Goal: Information Seeking & Learning: Learn about a topic

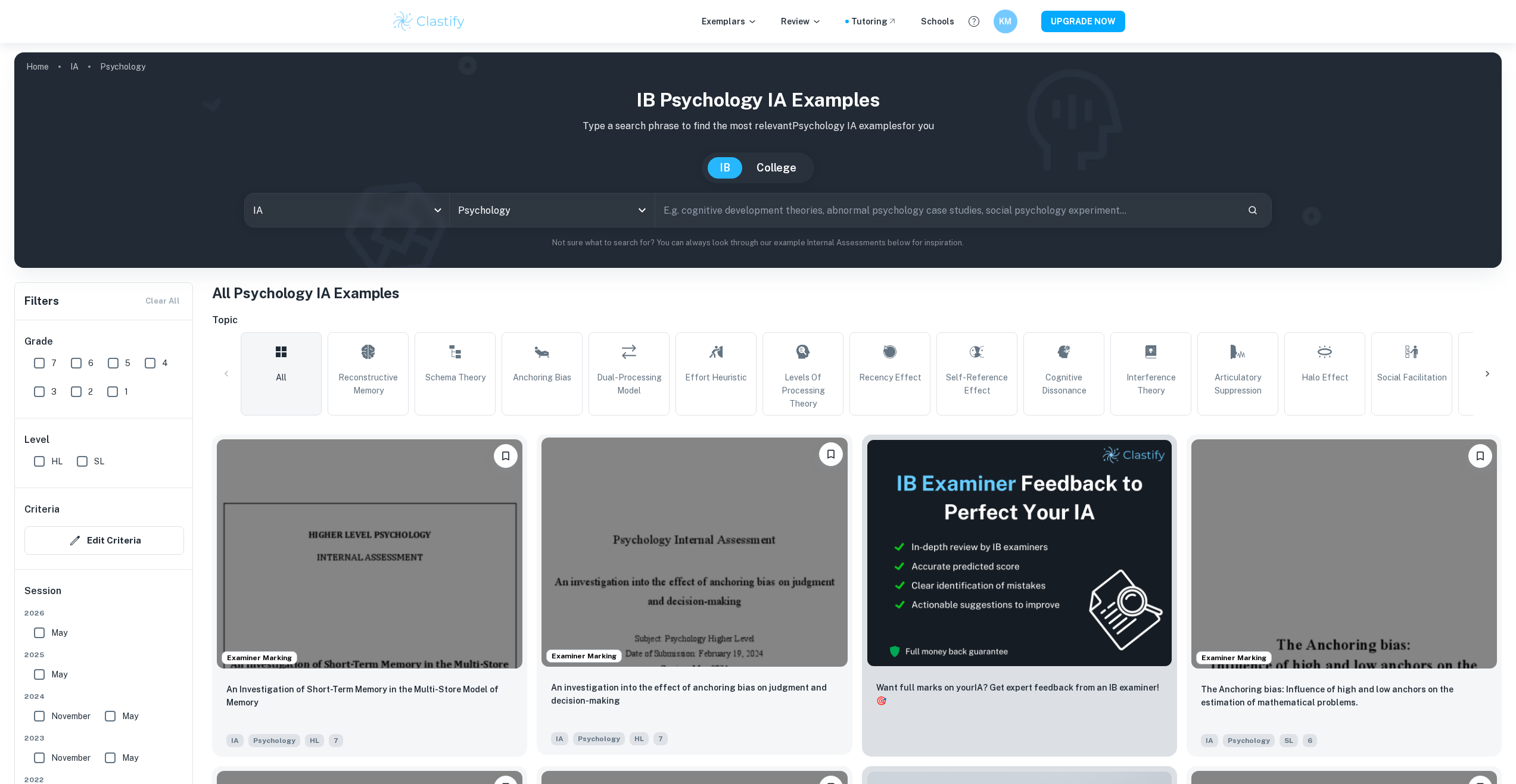
scroll to position [178, 0]
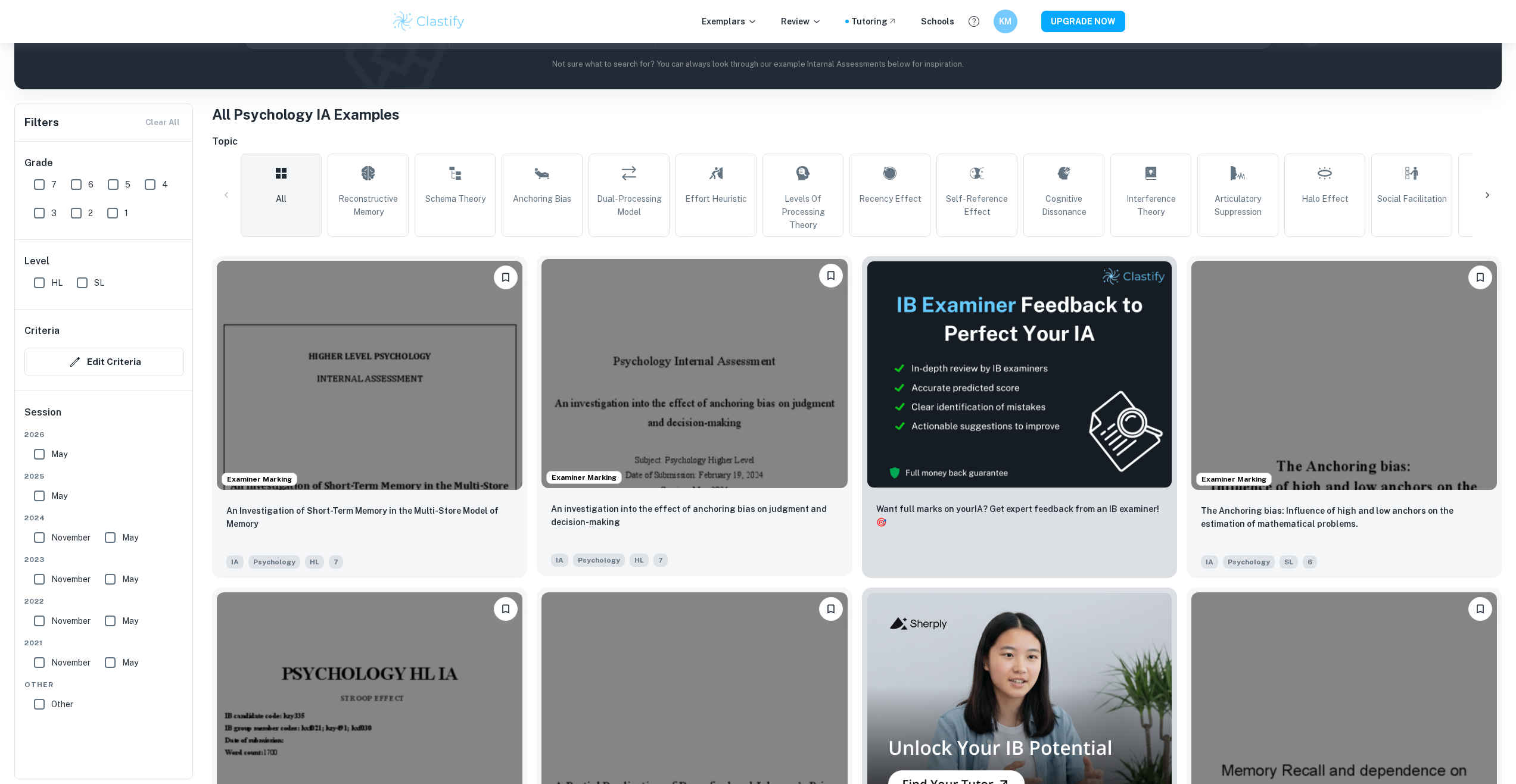
click at [768, 434] on img at bounding box center [694, 373] width 305 height 229
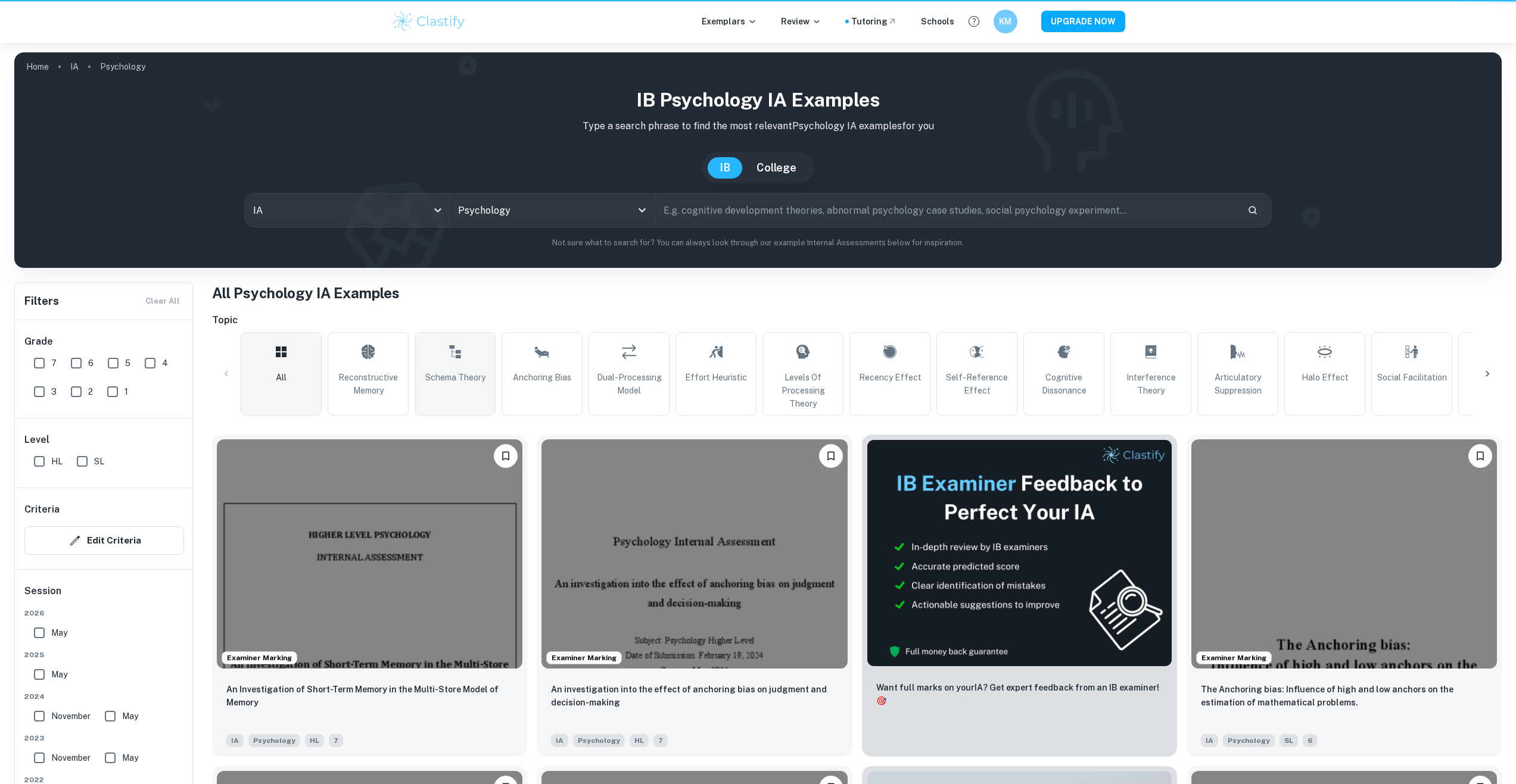
scroll to position [178, 0]
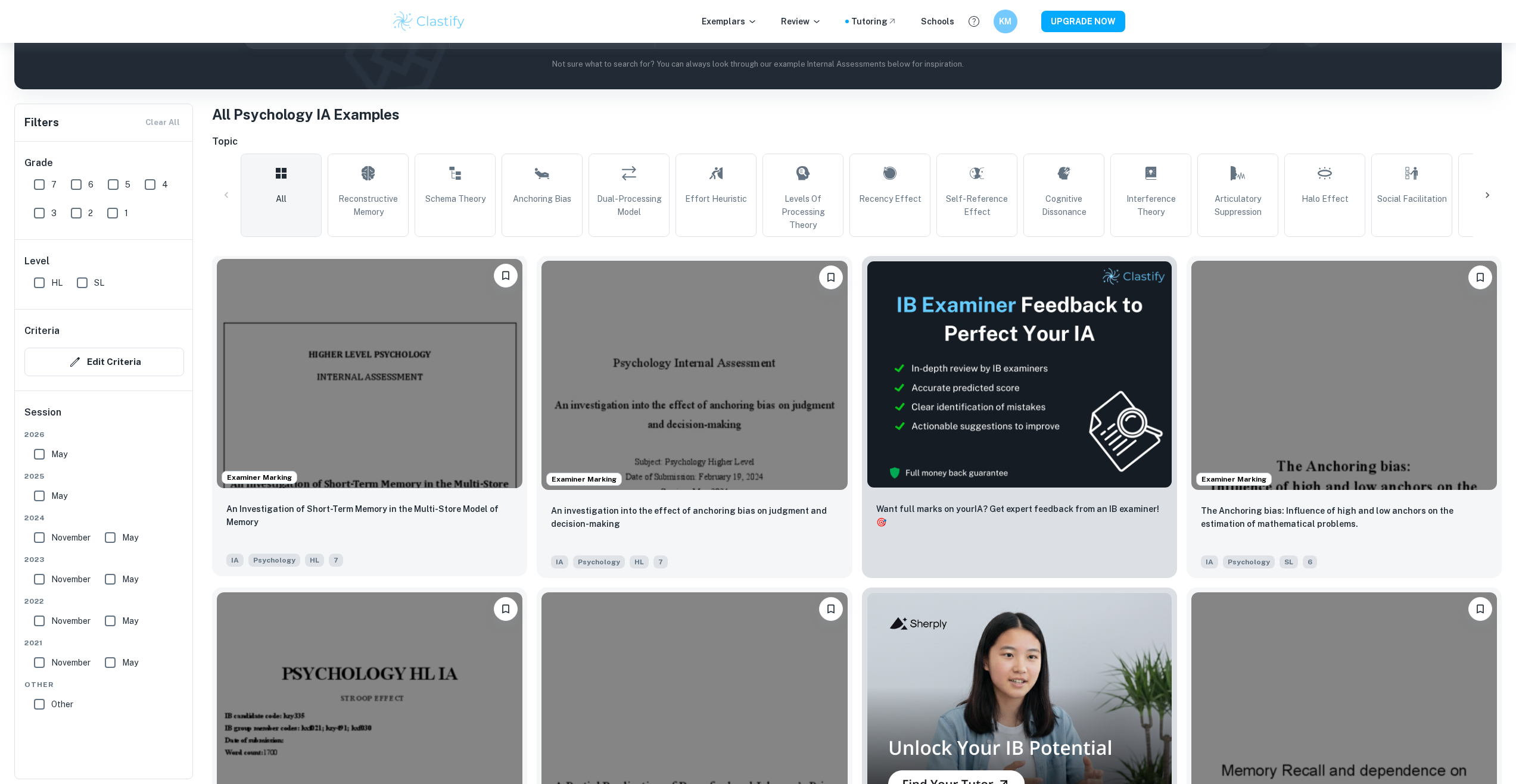
click at [375, 303] on img at bounding box center [369, 373] width 305 height 229
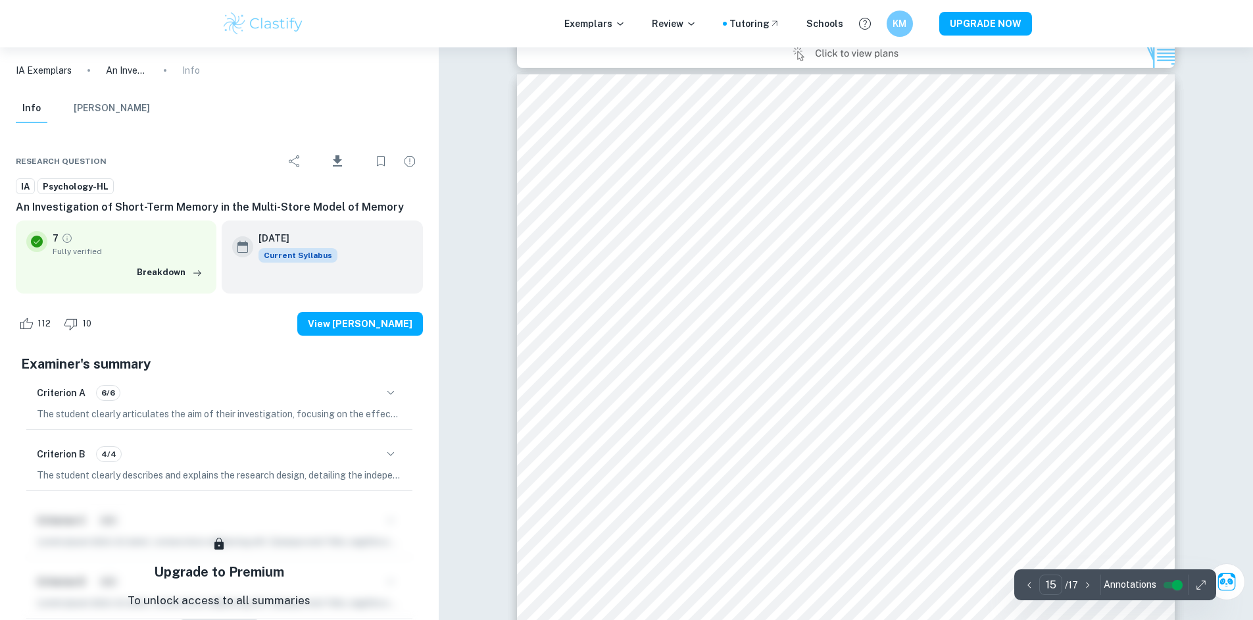
scroll to position [12694, 0]
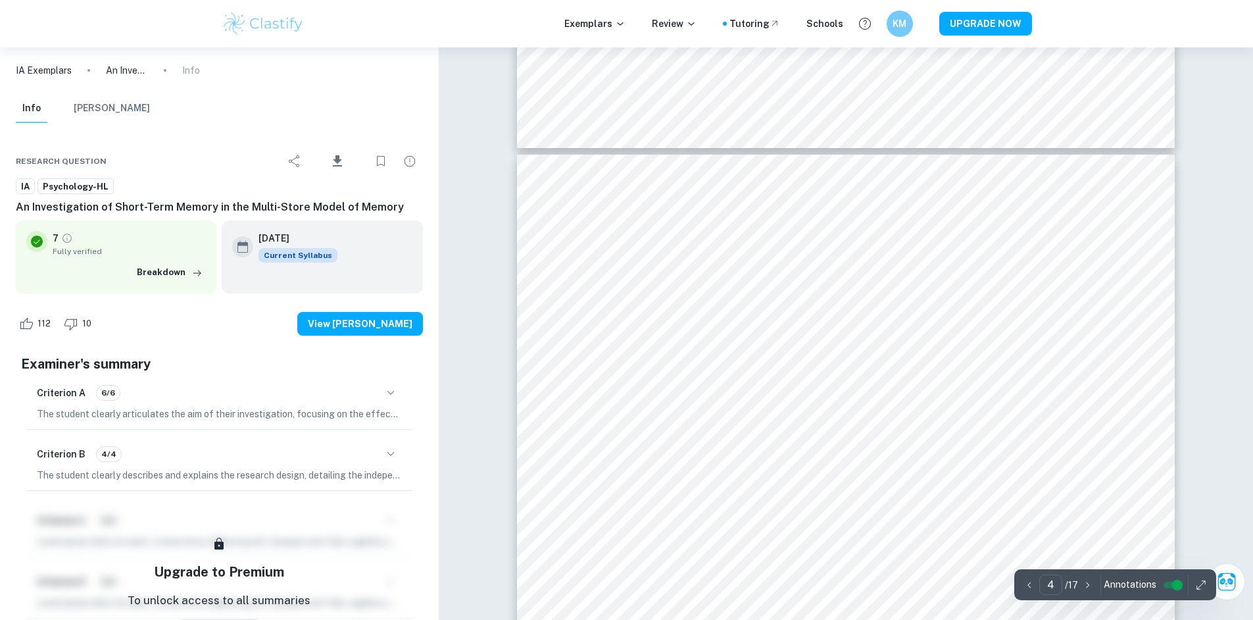
type input "3"
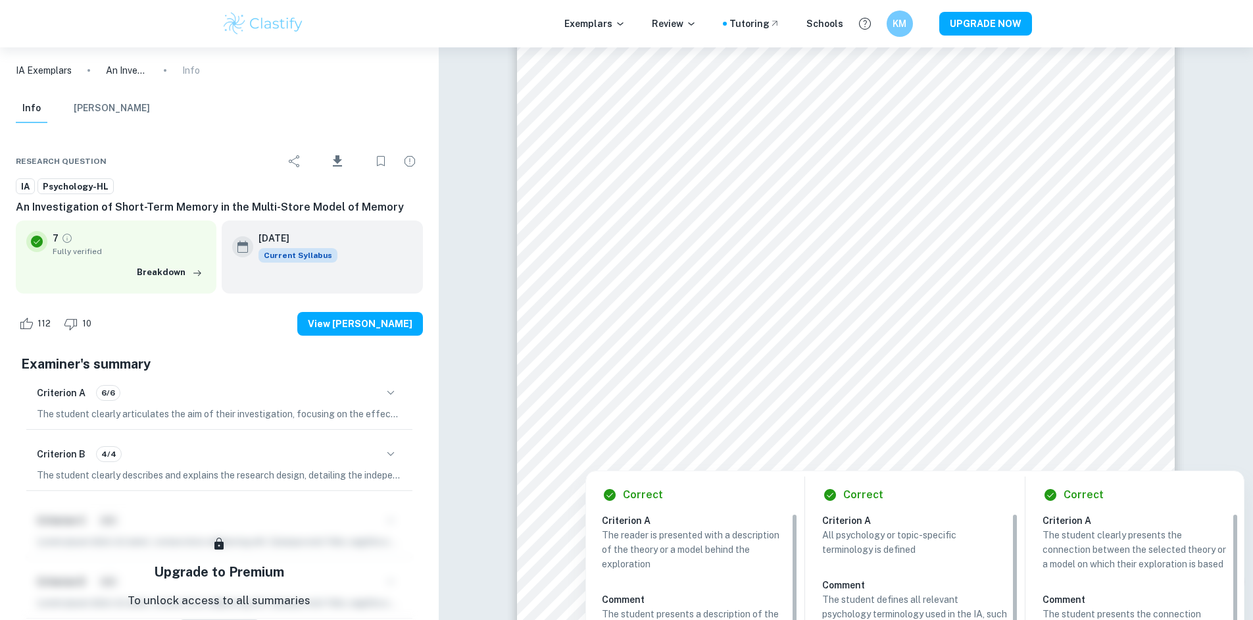
drag, startPoint x: 835, startPoint y: 145, endPoint x: 848, endPoint y: 166, distance: 24.5
click at [848, 166] on div at bounding box center [845, 153] width 503 height 43
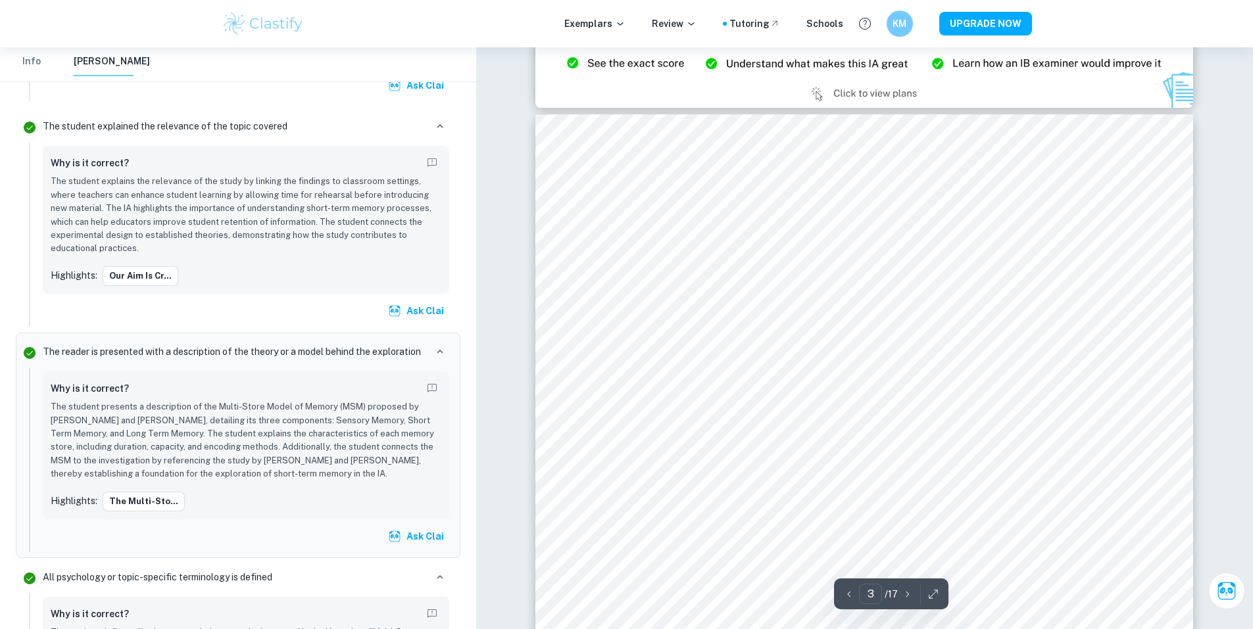
scroll to position [1925, 0]
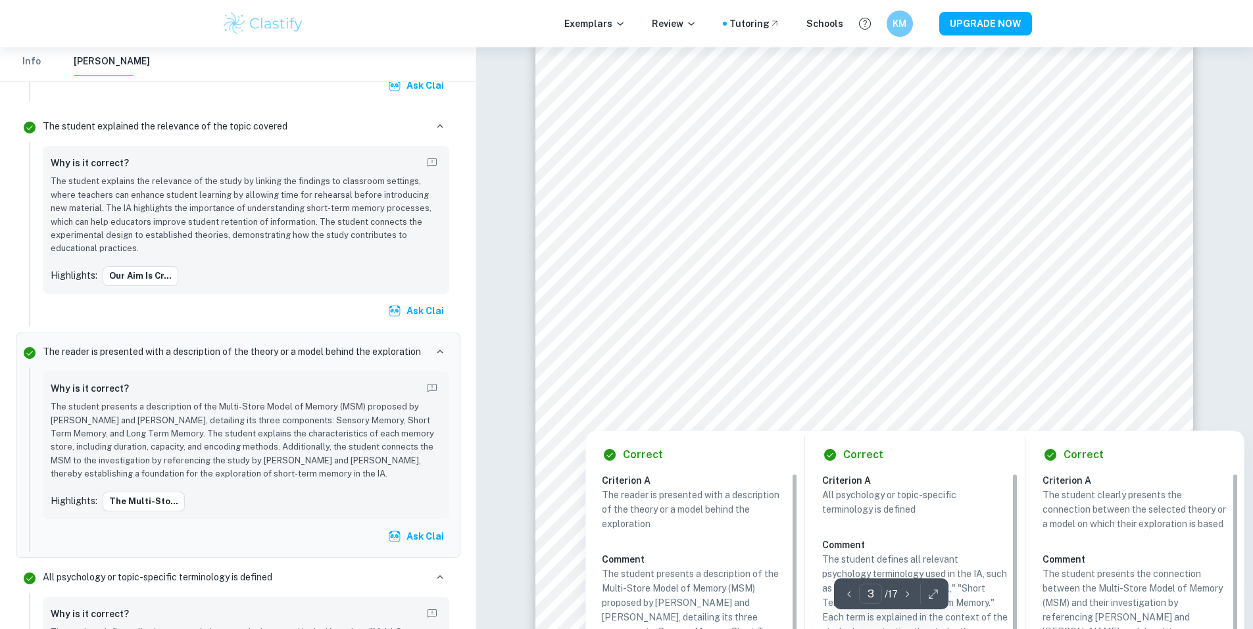
click at [632, 90] on div at bounding box center [864, 93] width 503 height 28
click at [635, 91] on div at bounding box center [864, 93] width 503 height 28
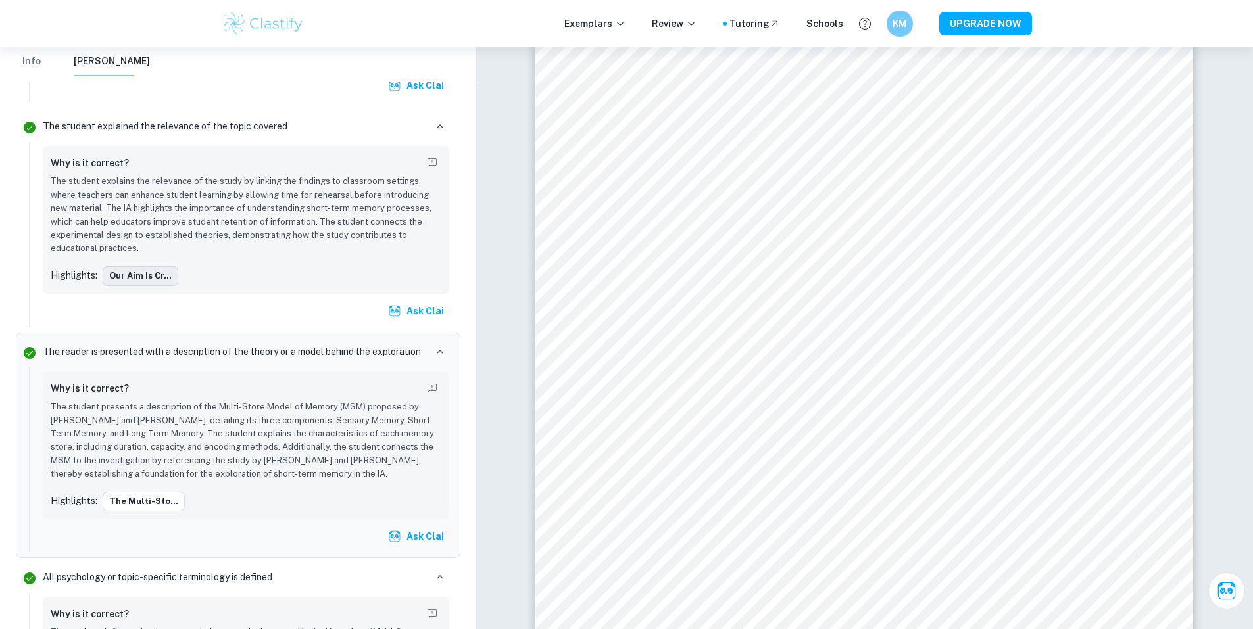
click at [153, 266] on button "Our aim is cr..." at bounding box center [141, 276] width 76 height 20
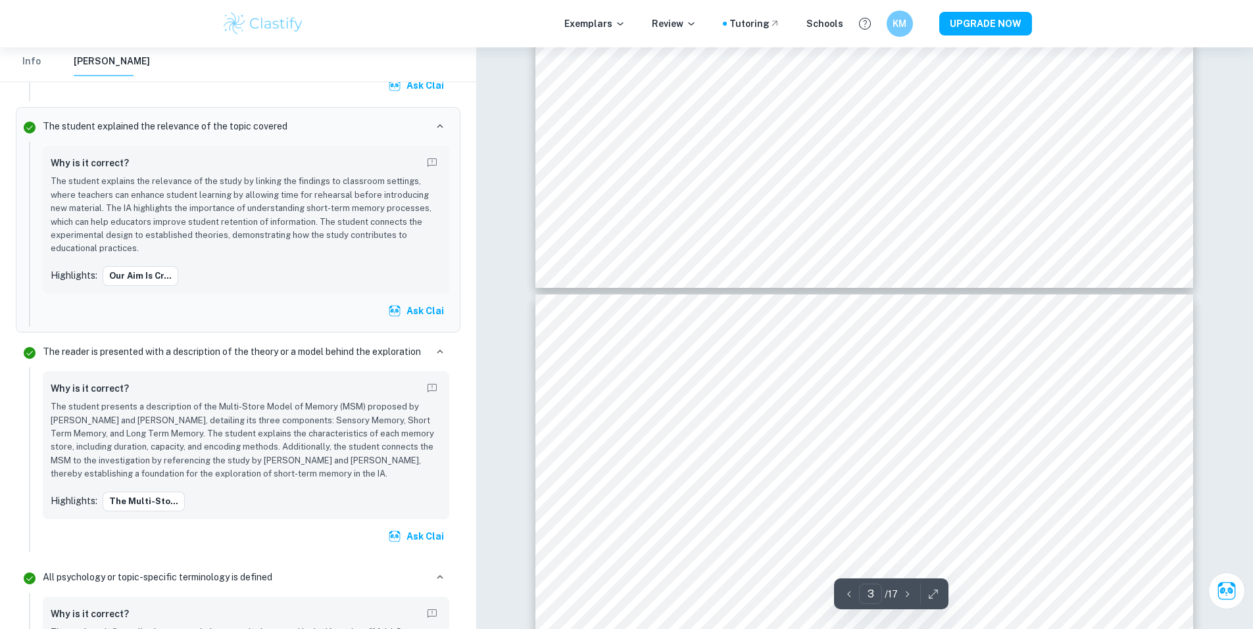
type input "4"
